Goal: Navigation & Orientation: Find specific page/section

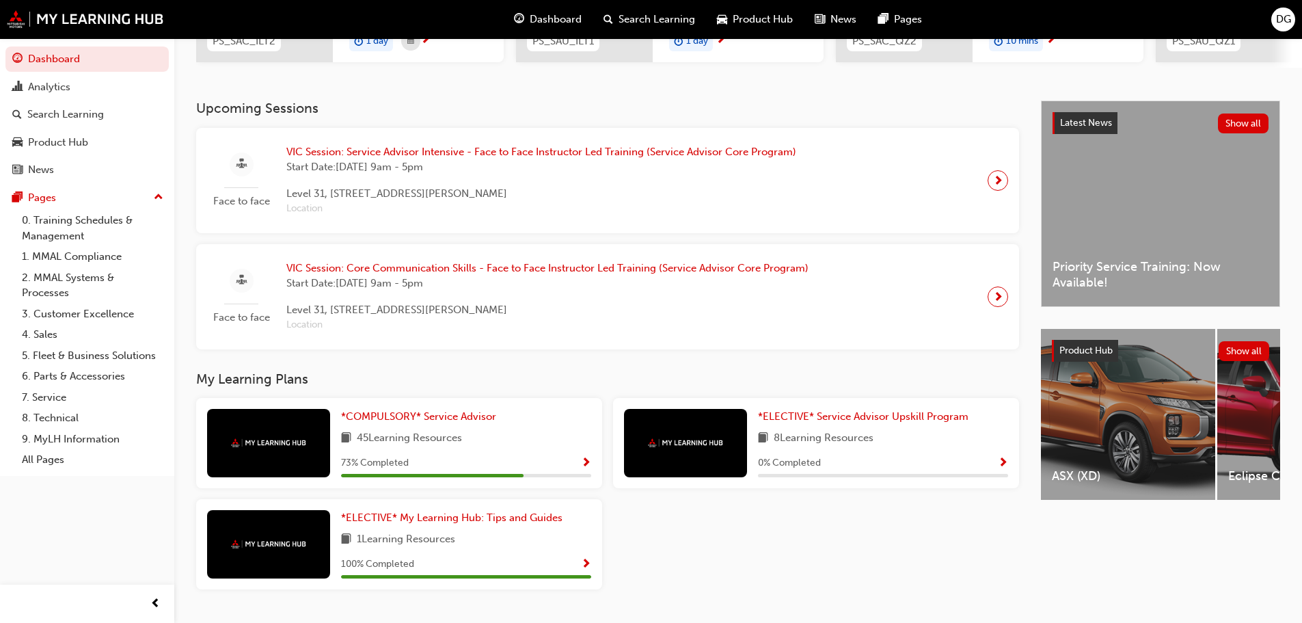
scroll to position [286, 0]
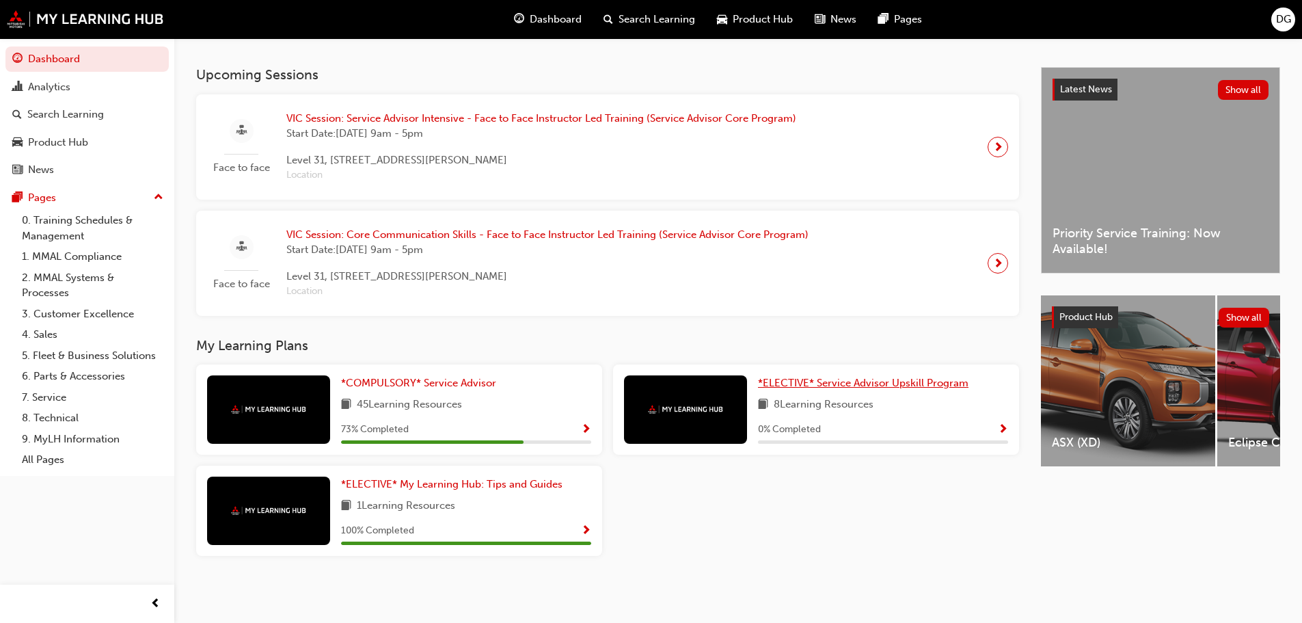
click at [802, 383] on span "*ELECTIVE* Service Advisor Upskill Program" at bounding box center [863, 383] width 210 height 12
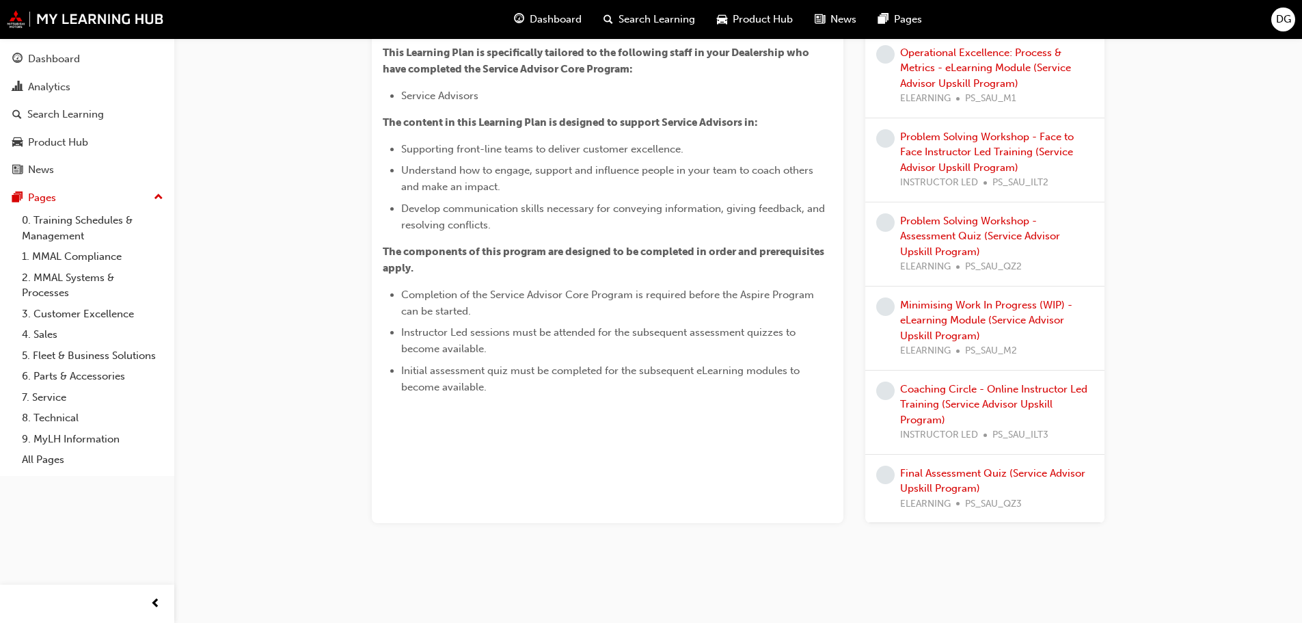
scroll to position [240, 0]
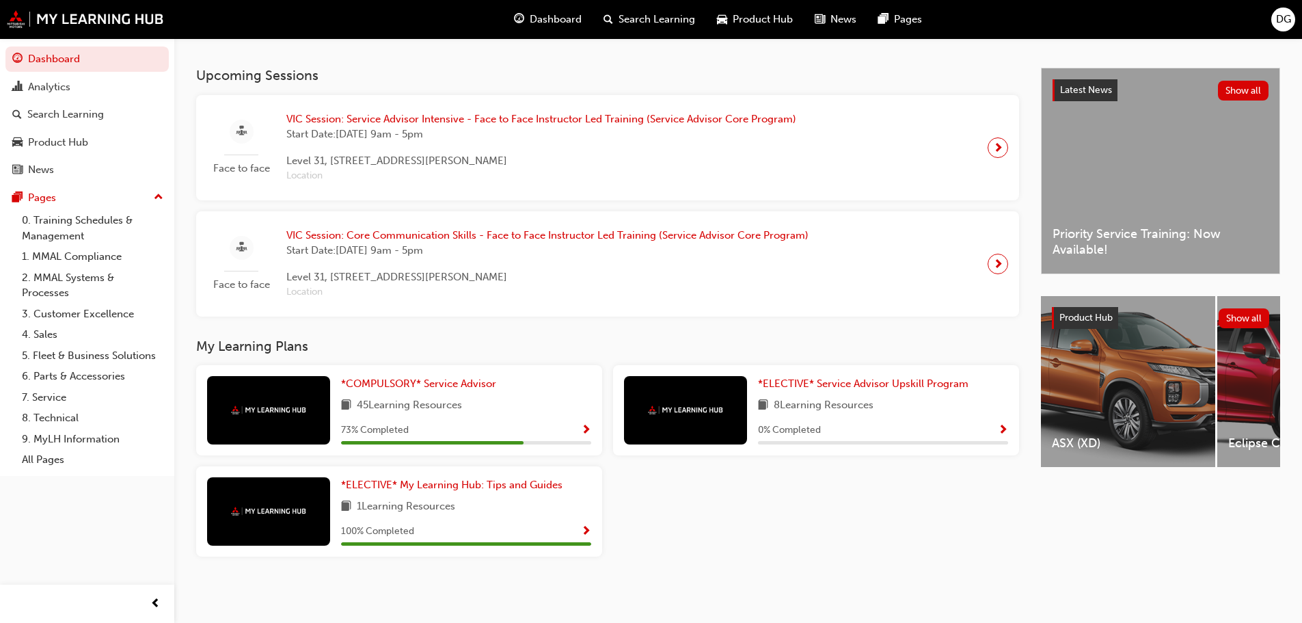
scroll to position [286, 0]
click at [389, 379] on span "*COMPULSORY* Service Advisor" at bounding box center [418, 383] width 155 height 12
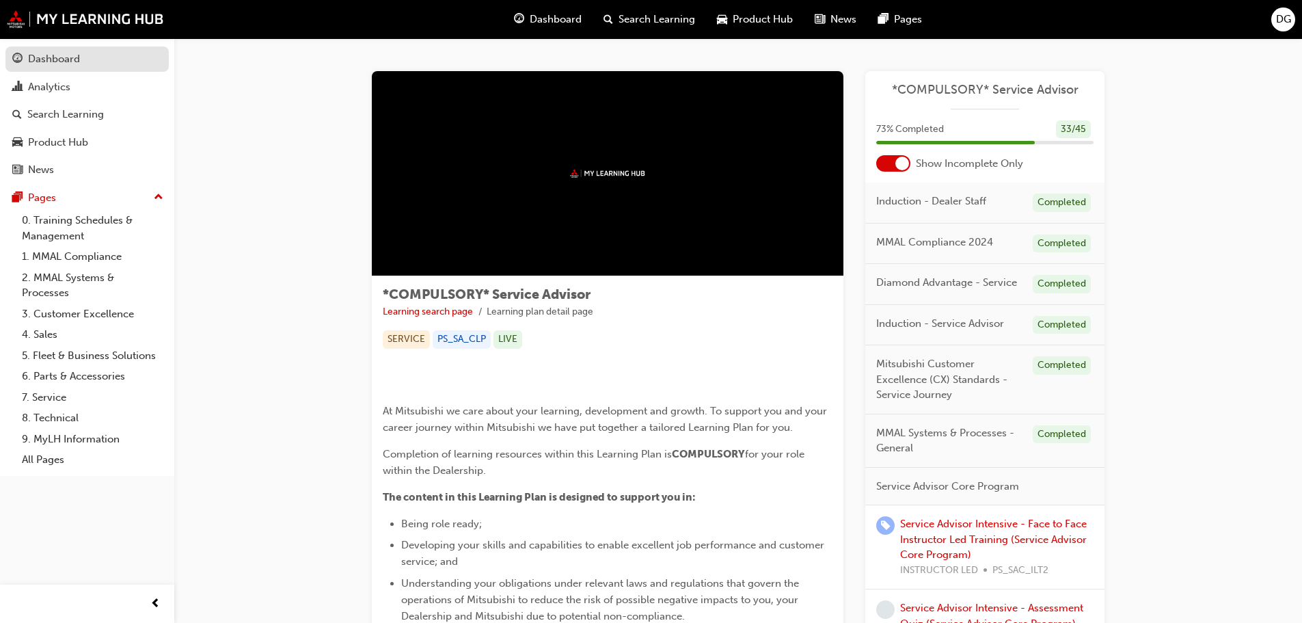
click at [85, 61] on div "Dashboard" at bounding box center [87, 59] width 150 height 17
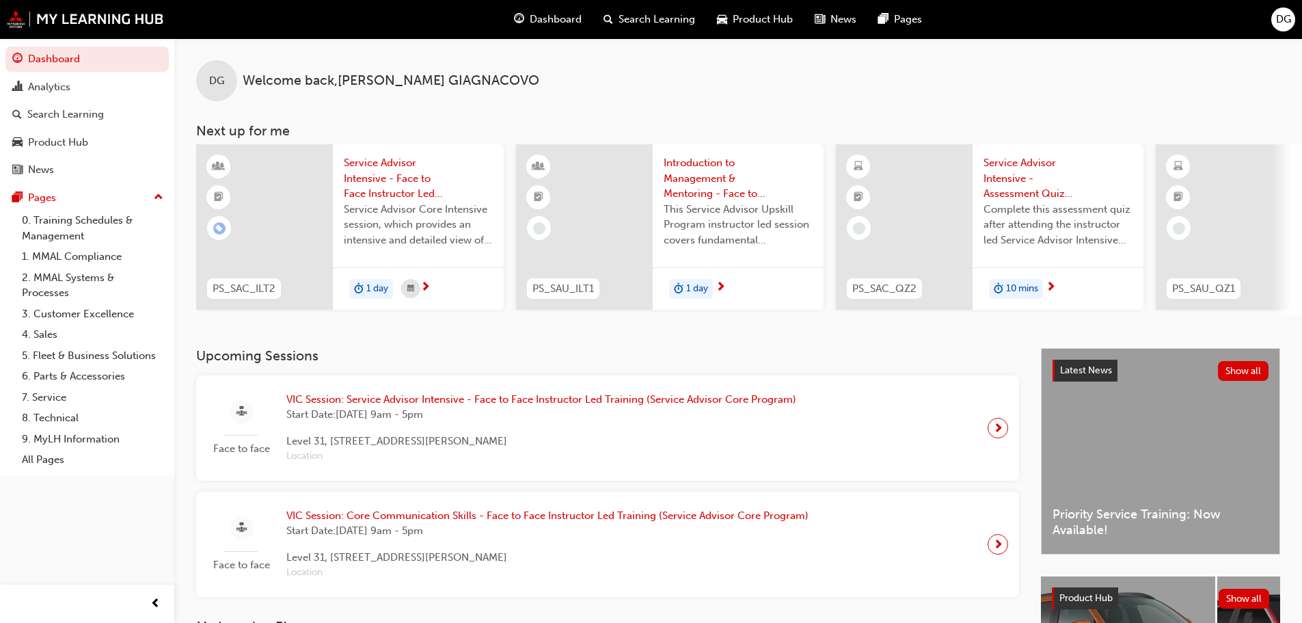
click at [1147, 497] on div "Latest News Show all Priority Service Training: Now Available!" at bounding box center [1160, 451] width 238 height 205
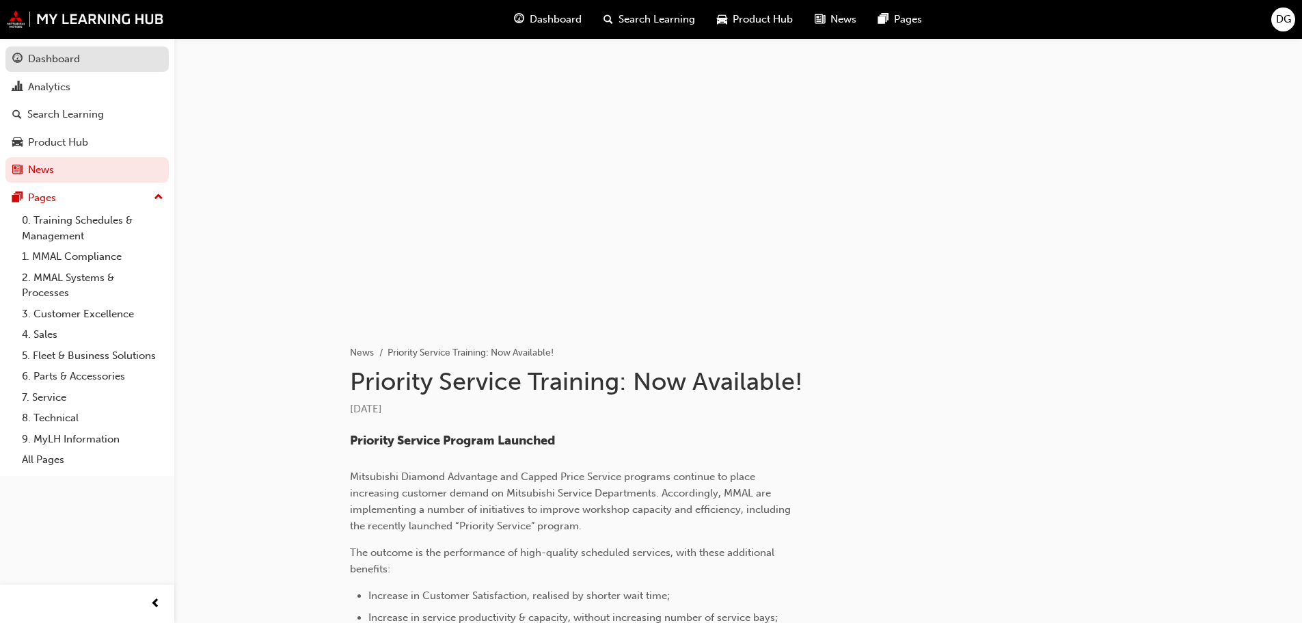
click at [85, 49] on link "Dashboard" at bounding box center [86, 58] width 163 height 25
